Goal: Check status: Check status

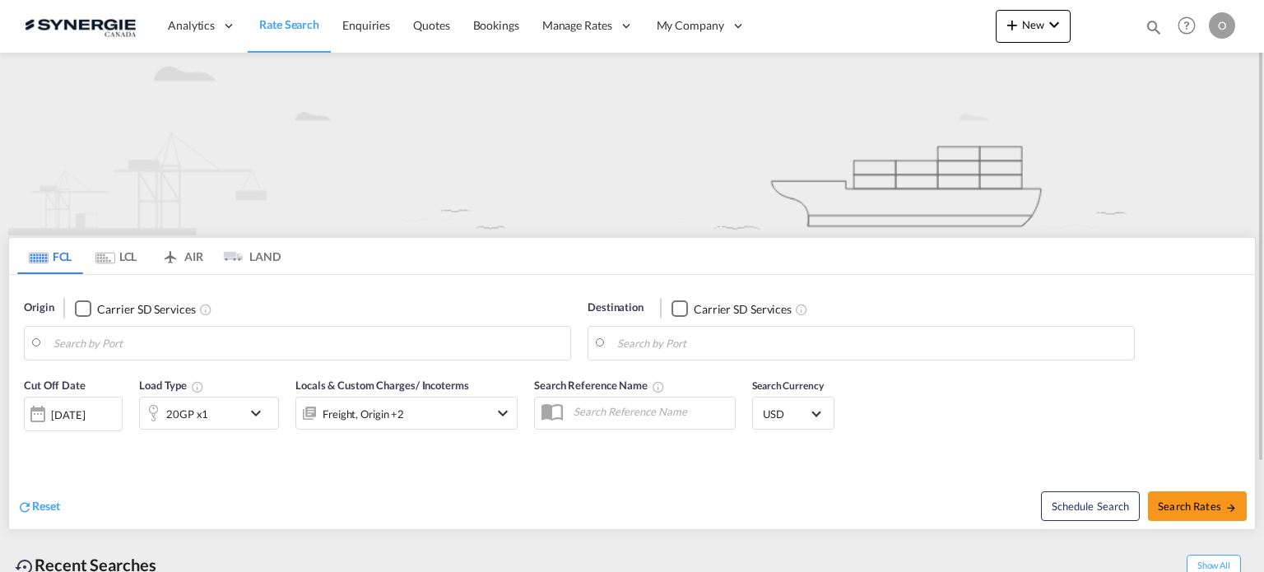
type input "Saskatoon, SK, CASAK"
type input "Navegantes, BRNVT"
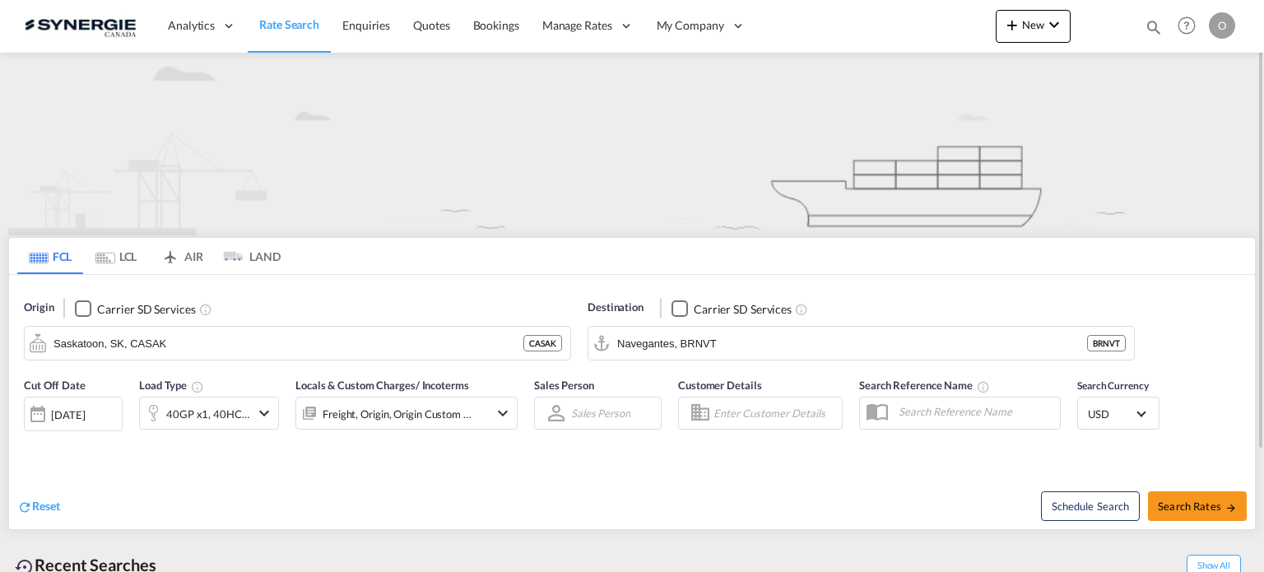
click at [1151, 30] on md-icon "icon-magnify" at bounding box center [1154, 27] width 18 height 18
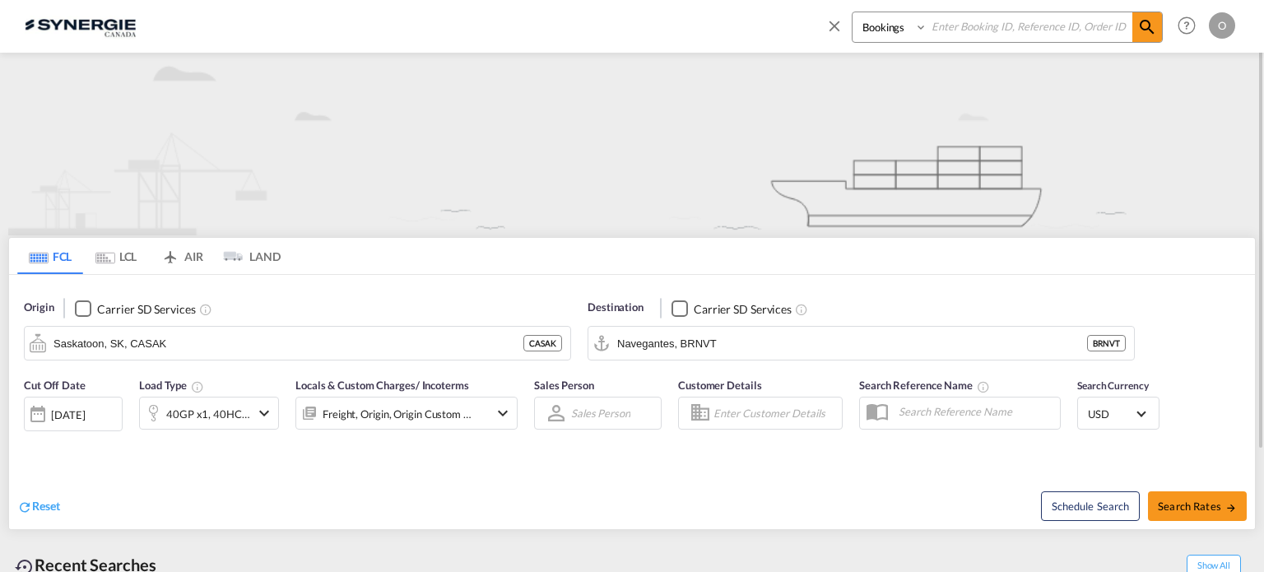
click at [1028, 31] on input at bounding box center [1030, 26] width 205 height 29
paste input "SYC000013110"
type input "SYC000013110"
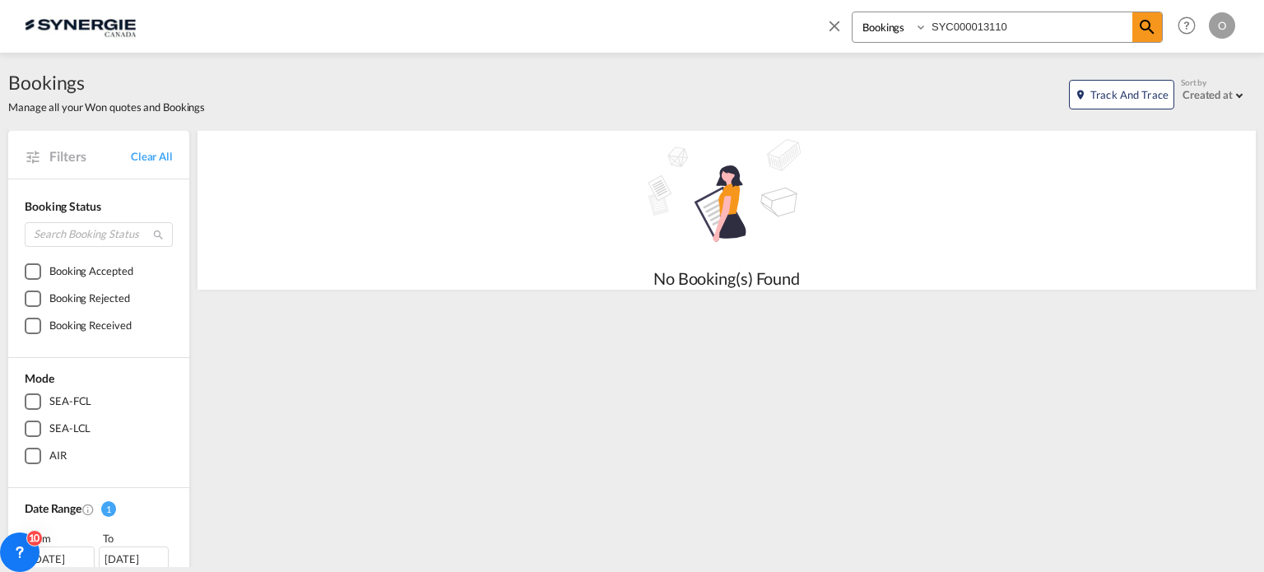
click at [920, 29] on select "Bookings Quotes Enquiries" at bounding box center [892, 27] width 78 height 30
select select "Quotes"
click at [853, 12] on select "Bookings Quotes Enquiries" at bounding box center [892, 27] width 78 height 30
click at [1142, 21] on md-icon "icon-magnify" at bounding box center [1147, 27] width 20 height 20
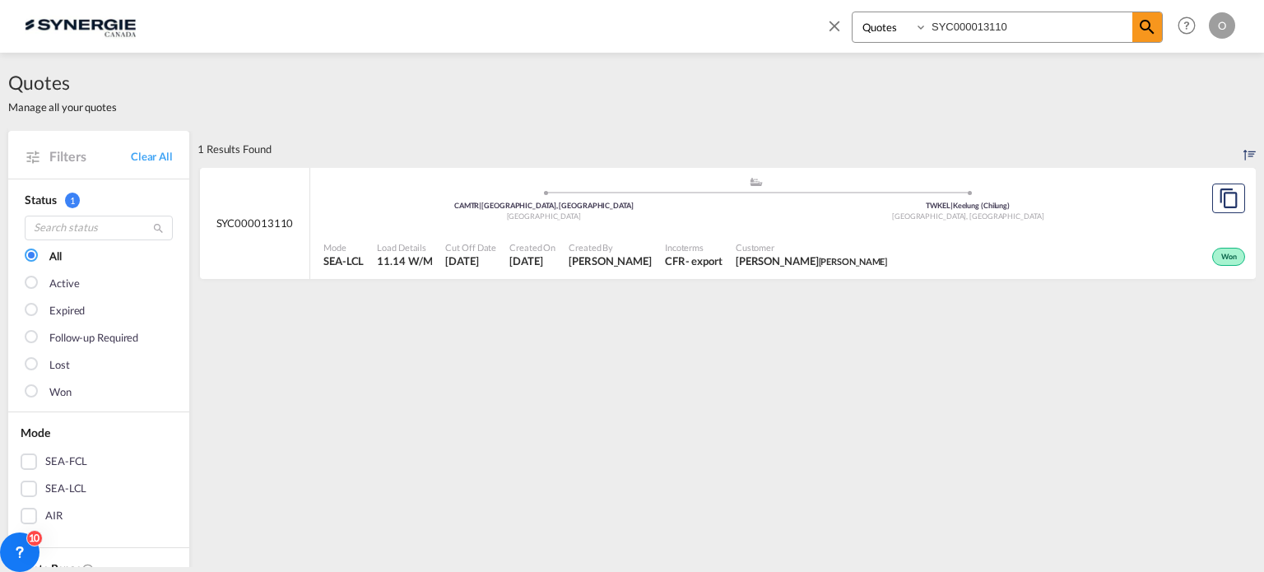
click at [780, 230] on div "Mode SEA-LCL Load Details 11.14 W/M Cut Off Date [DATE] Created On [DATE] Creat…" at bounding box center [783, 255] width 946 height 50
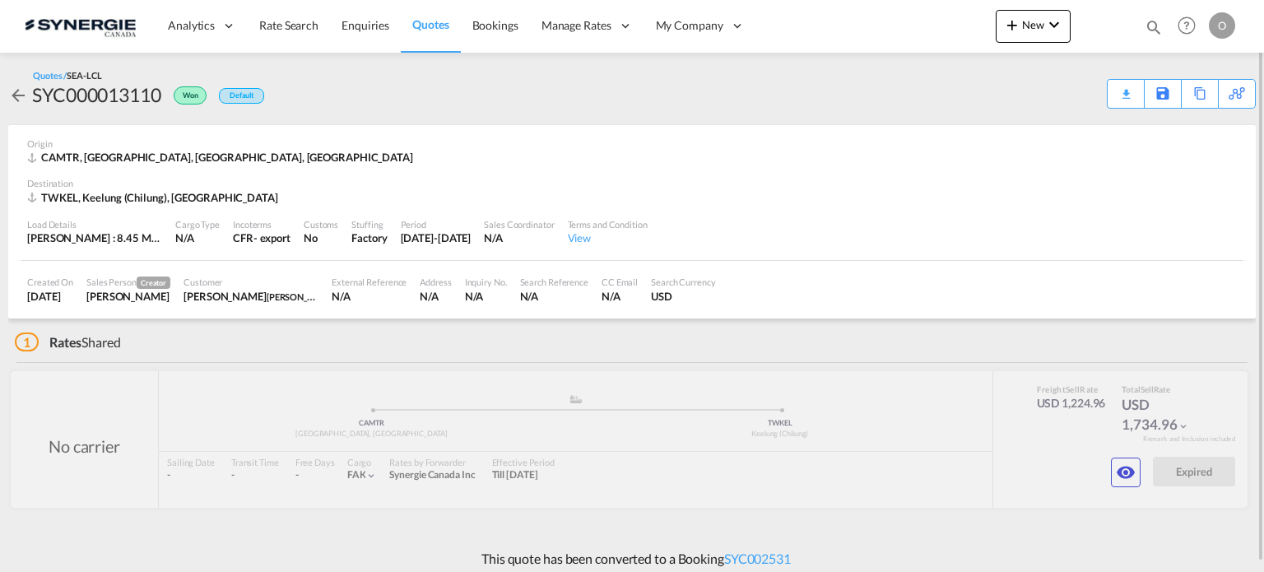
click at [1156, 22] on md-icon "icon-magnify" at bounding box center [1154, 27] width 18 height 18
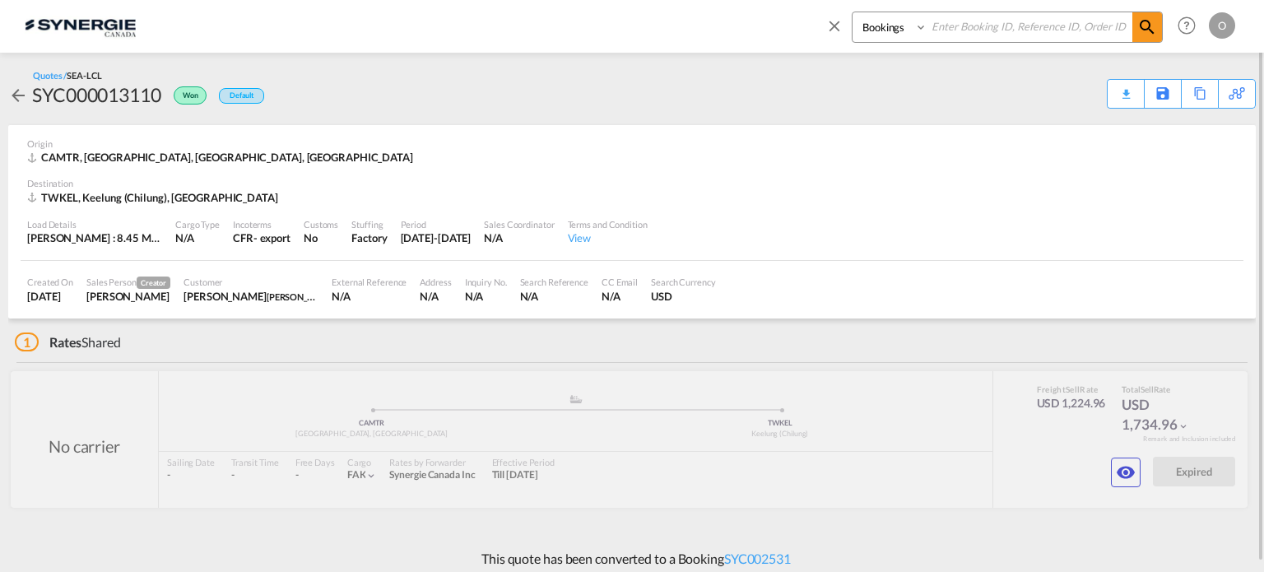
click at [1077, 23] on input at bounding box center [1030, 26] width 205 height 29
type input "SYC"
click at [770, 557] on link "SYC002531" at bounding box center [757, 559] width 67 height 16
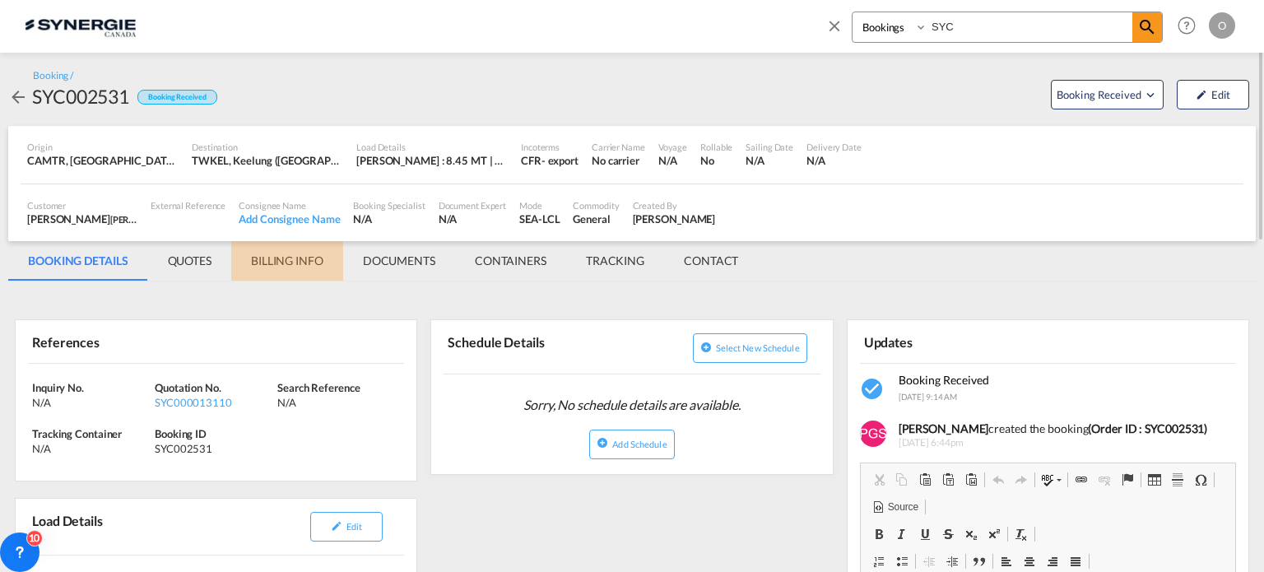
click at [301, 263] on md-tab-item "BILLING INFO" at bounding box center [287, 261] width 112 height 40
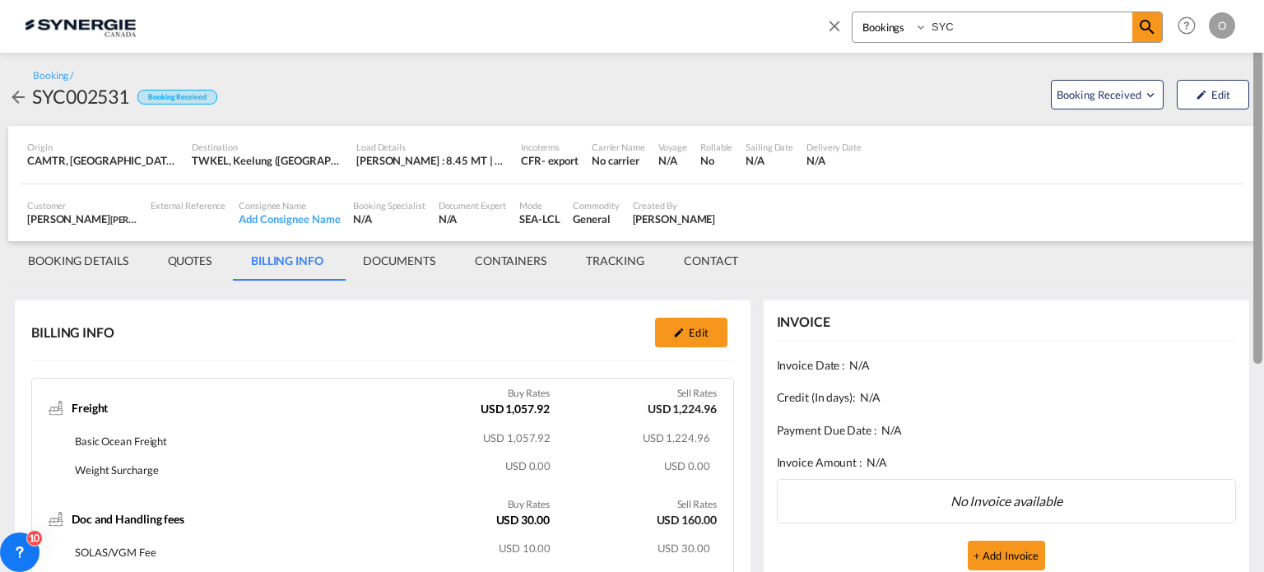
drag, startPoint x: 1261, startPoint y: 231, endPoint x: 1263, endPoint y: 146, distance: 85.6
click at [1263, 146] on div at bounding box center [1262, 285] width 3 height 565
